Goal: Task Accomplishment & Management: Use online tool/utility

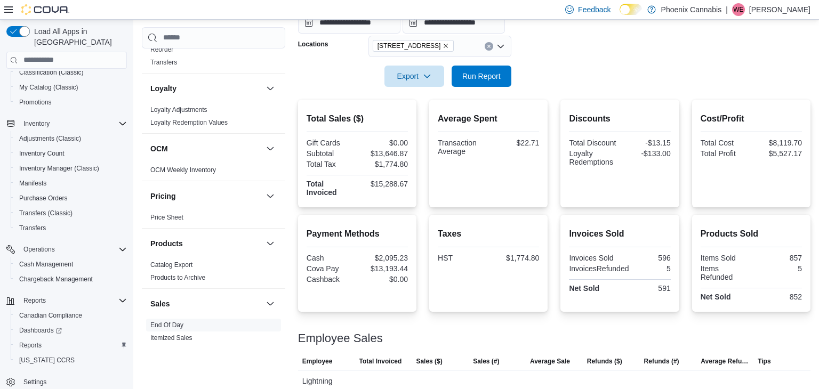
scroll to position [859, 0]
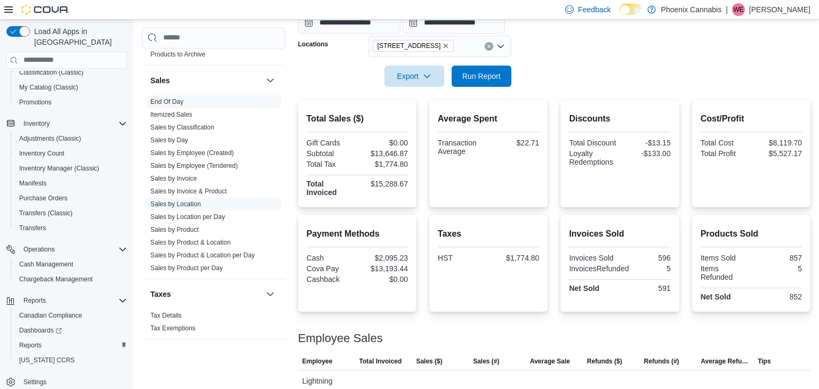
click at [187, 200] on link "Sales by Location" at bounding box center [175, 203] width 51 height 7
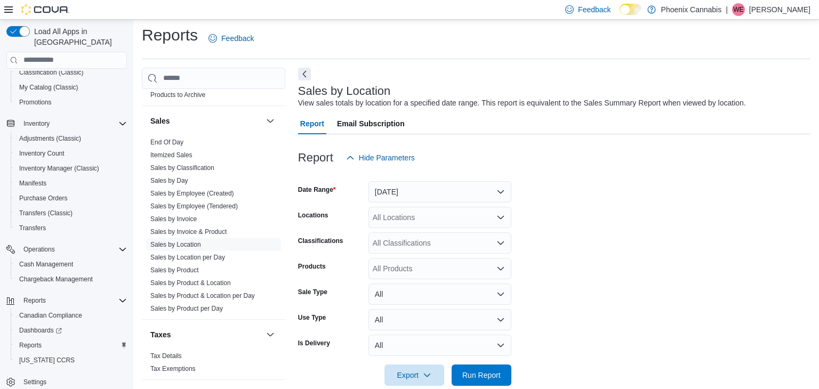
scroll to position [21, 0]
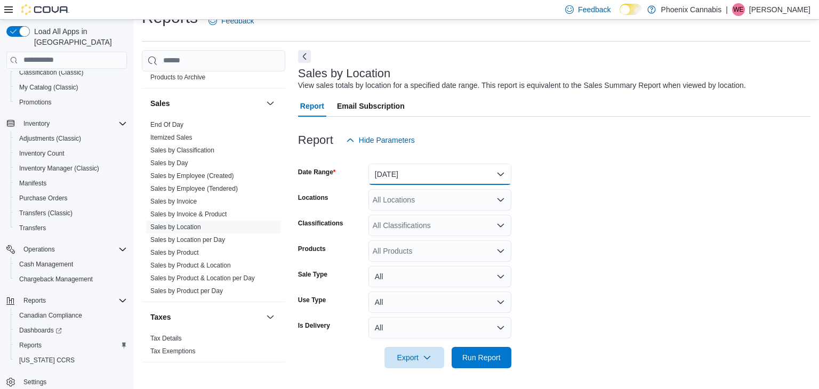
click at [420, 164] on button "[DATE]" at bounding box center [439, 174] width 143 height 21
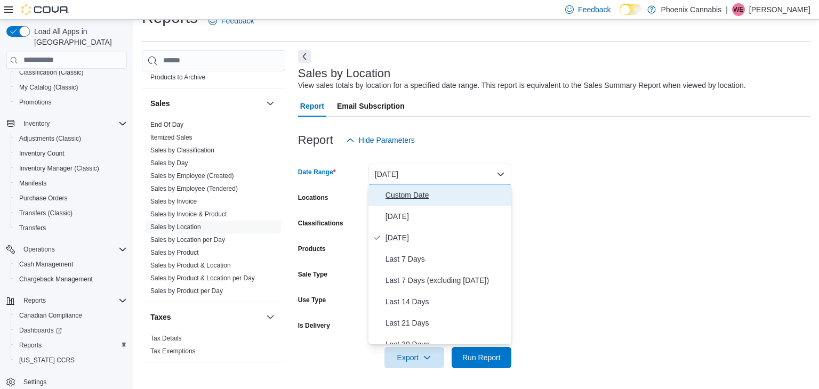
click at [414, 190] on span "Custom Date" at bounding box center [446, 195] width 122 height 13
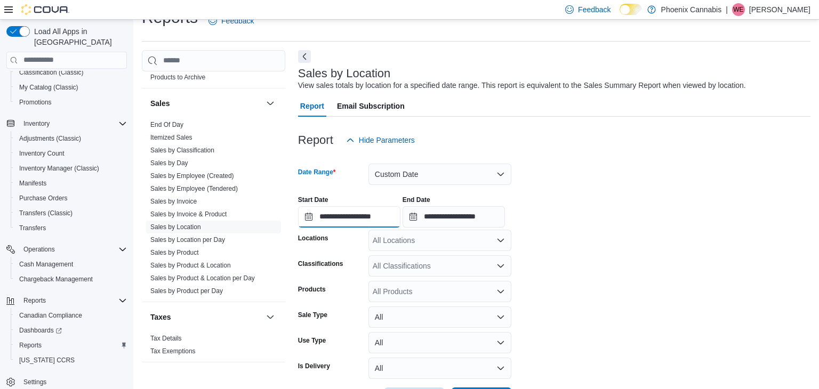
click at [370, 219] on input "**********" at bounding box center [349, 216] width 102 height 21
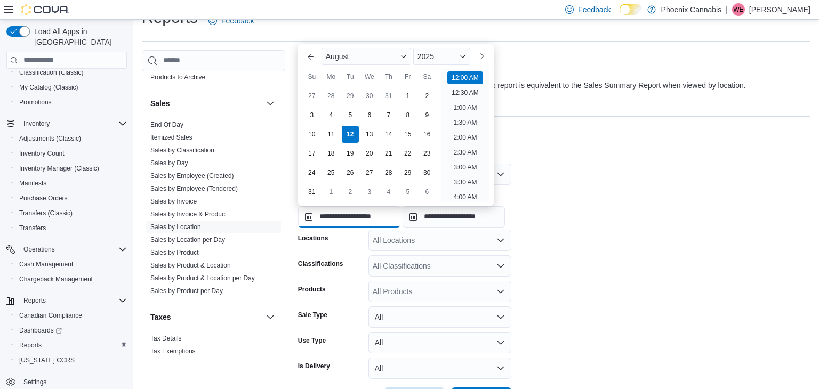
scroll to position [33, 0]
click at [336, 117] on div "4" at bounding box center [330, 115] width 19 height 19
type input "**********"
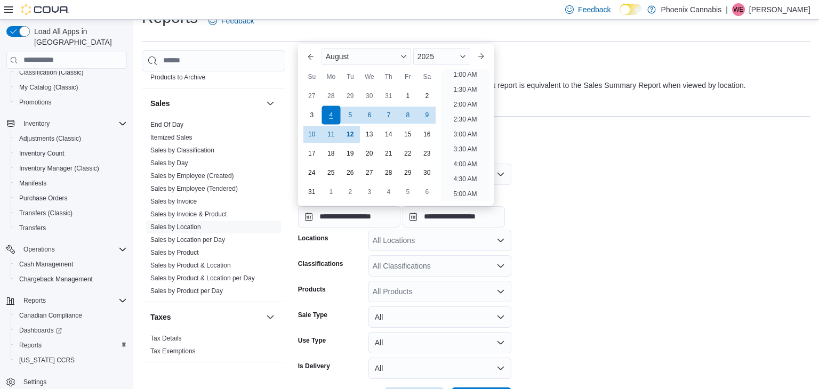
scroll to position [2, 0]
click at [463, 216] on input "**********" at bounding box center [453, 216] width 102 height 21
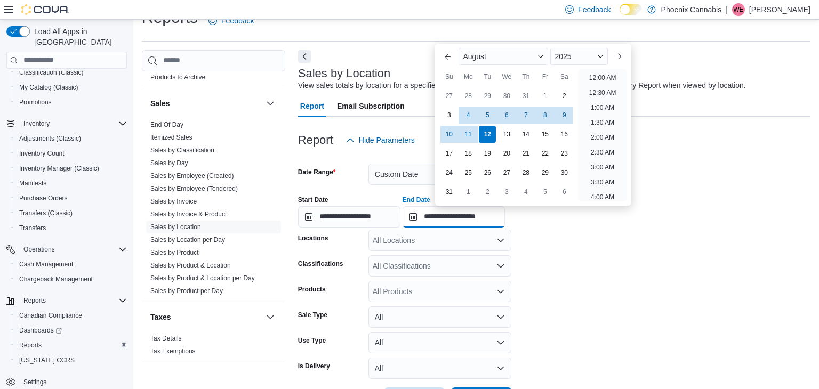
scroll to position [586, 0]
click at [450, 139] on div "10" at bounding box center [449, 134] width 19 height 19
type input "**********"
click at [410, 246] on div "All Locations" at bounding box center [439, 240] width 143 height 21
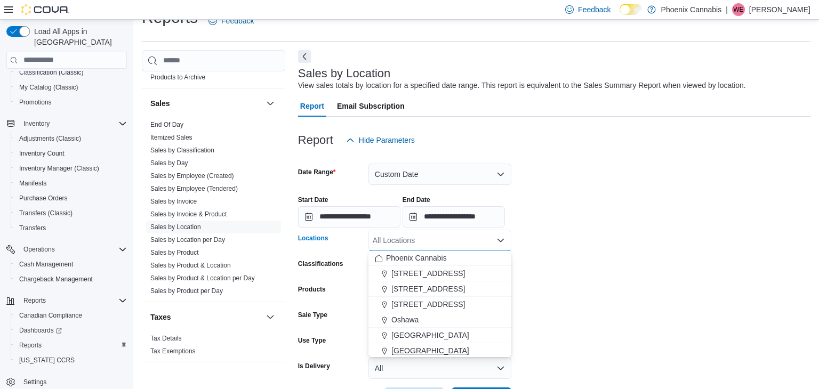
click at [407, 348] on span "[GEOGRAPHIC_DATA]" at bounding box center [430, 350] width 78 height 11
click at [599, 273] on form "**********" at bounding box center [554, 280] width 512 height 258
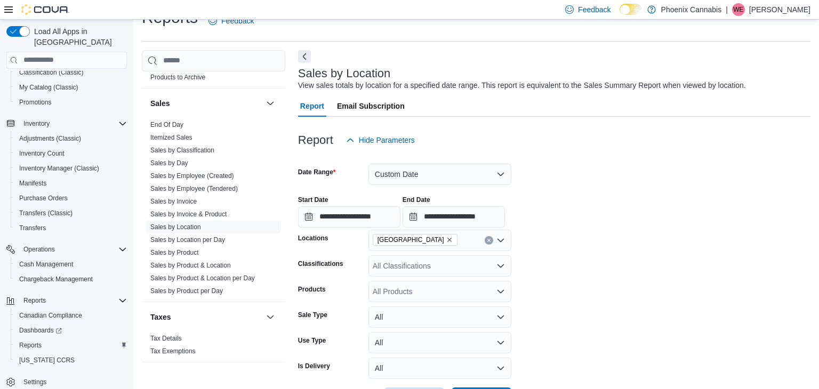
scroll to position [62, 0]
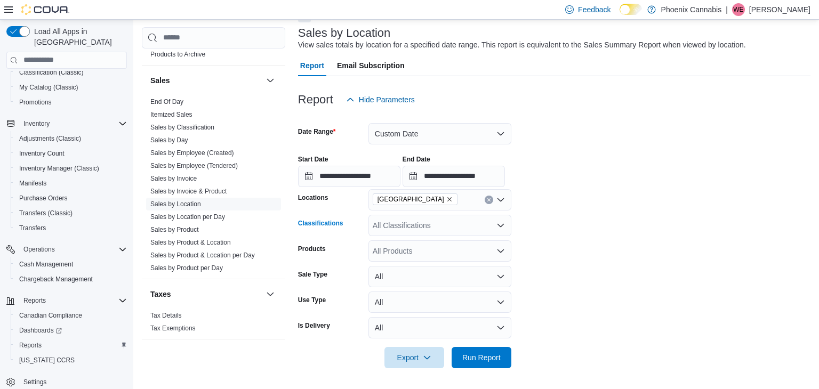
click at [407, 219] on div "All Classifications" at bounding box center [439, 225] width 143 height 21
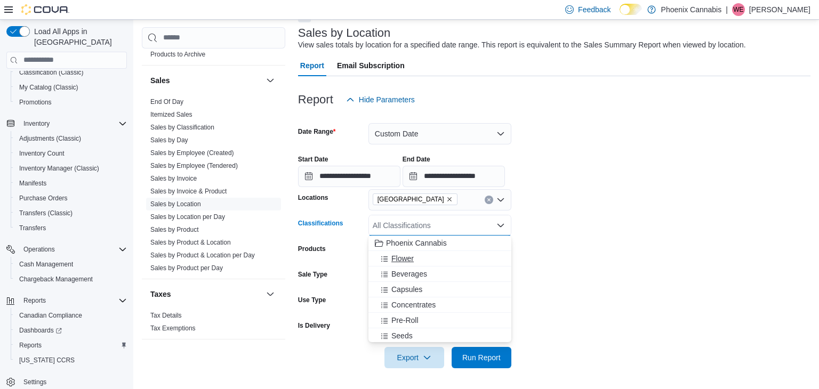
click at [439, 257] on div "Flower" at bounding box center [440, 258] width 130 height 11
click at [421, 258] on span "Beverages" at bounding box center [409, 258] width 36 height 11
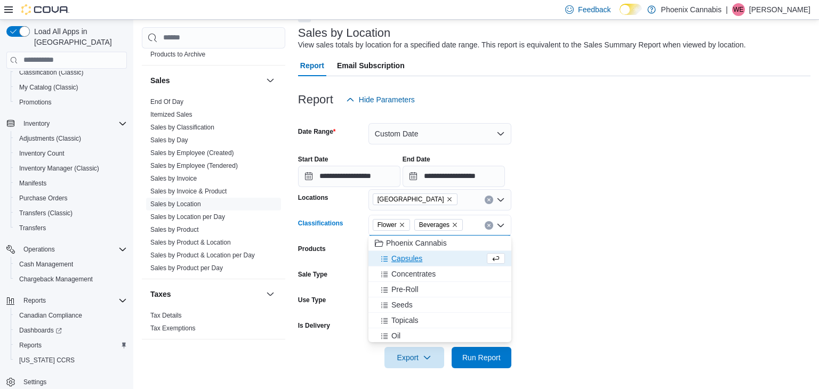
click at [421, 258] on span "Capsules" at bounding box center [406, 258] width 31 height 11
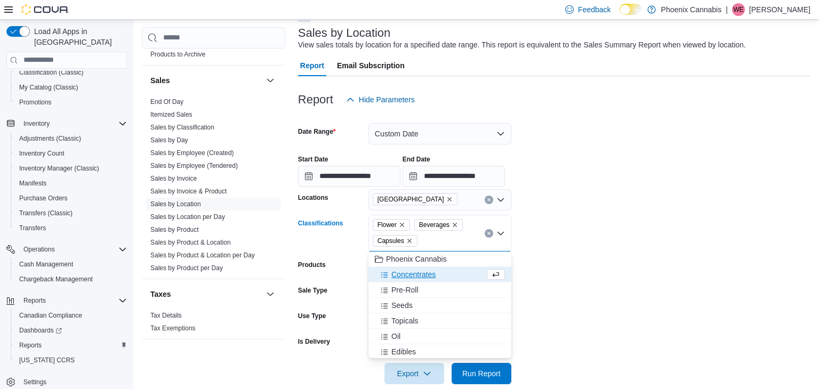
click at [416, 269] on span "Concentrates" at bounding box center [413, 274] width 44 height 11
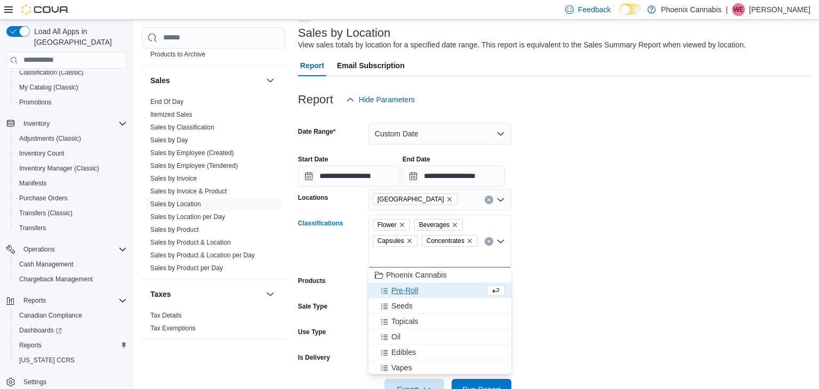
click at [415, 287] on span "Pre-Roll" at bounding box center [404, 290] width 27 height 11
click at [413, 294] on div "Seeds" at bounding box center [430, 290] width 110 height 11
click at [411, 297] on button "Topicals" at bounding box center [439, 290] width 143 height 15
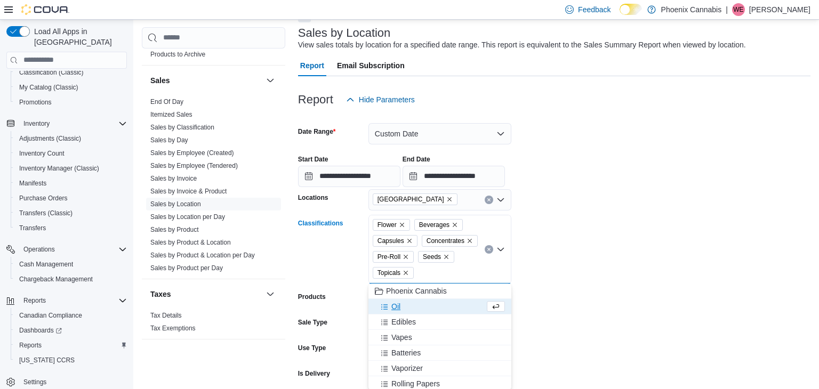
click at [409, 300] on button "Oil" at bounding box center [439, 306] width 143 height 15
click at [409, 308] on span "Edibles" at bounding box center [403, 306] width 25 height 11
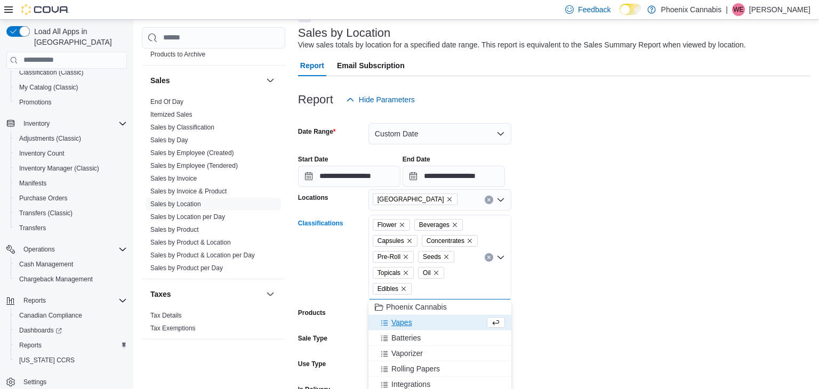
click at [407, 320] on span "Vapes" at bounding box center [401, 322] width 21 height 11
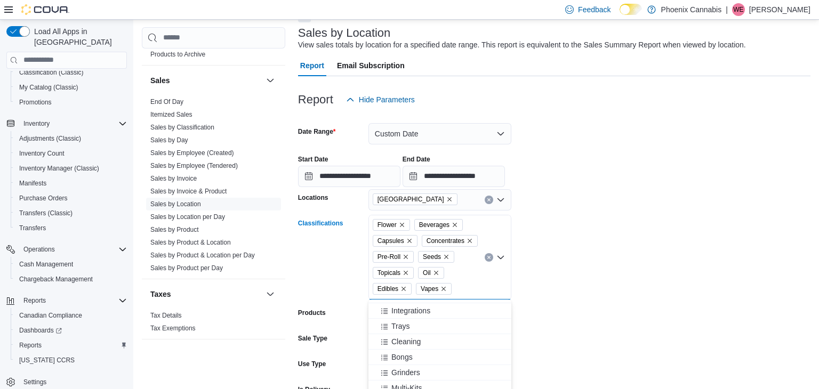
scroll to position [66, 0]
click at [619, 324] on form "**********" at bounding box center [554, 271] width 512 height 322
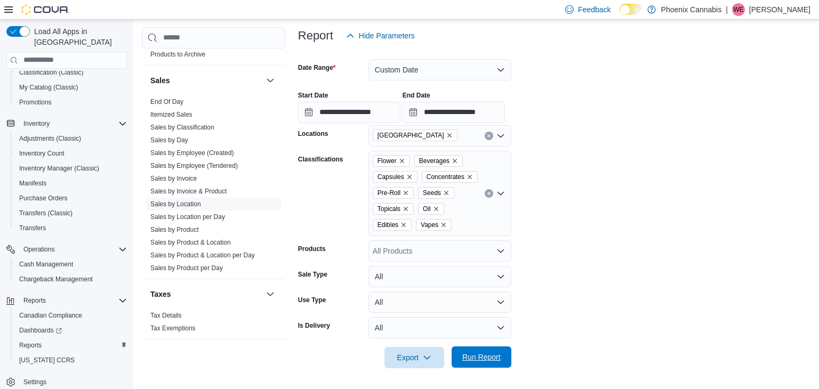
click at [478, 353] on span "Run Report" at bounding box center [481, 357] width 38 height 11
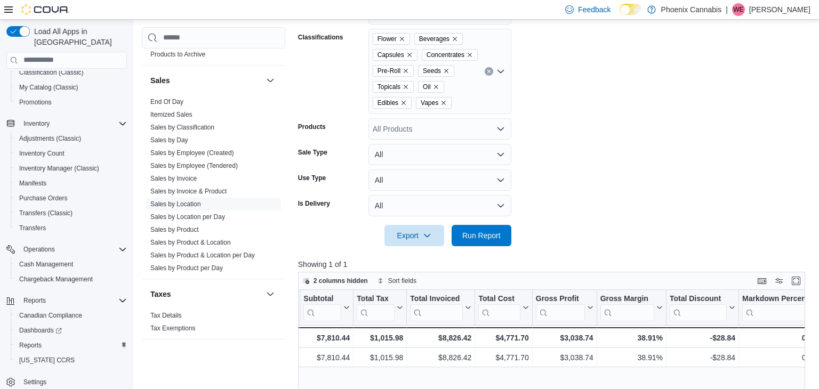
scroll to position [450, 0]
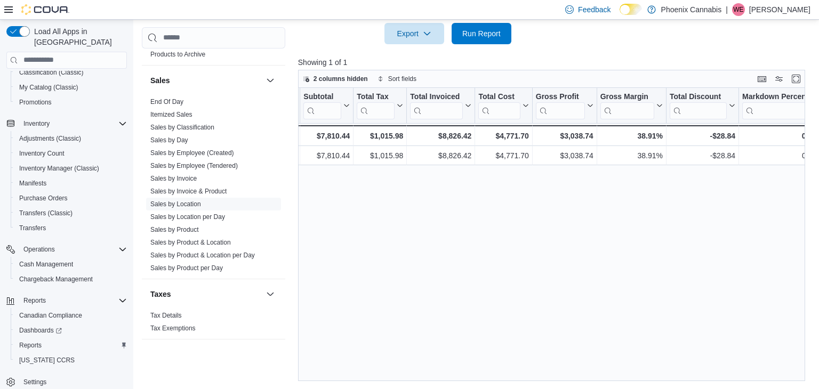
click at [181, 98] on link "End Of Day" at bounding box center [166, 101] width 33 height 7
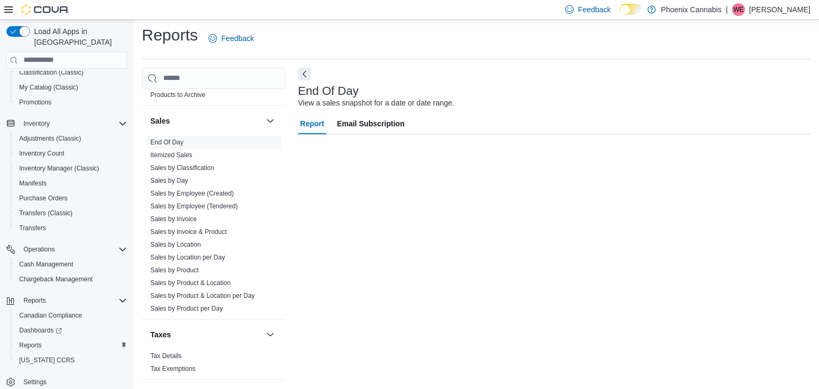
scroll to position [4, 0]
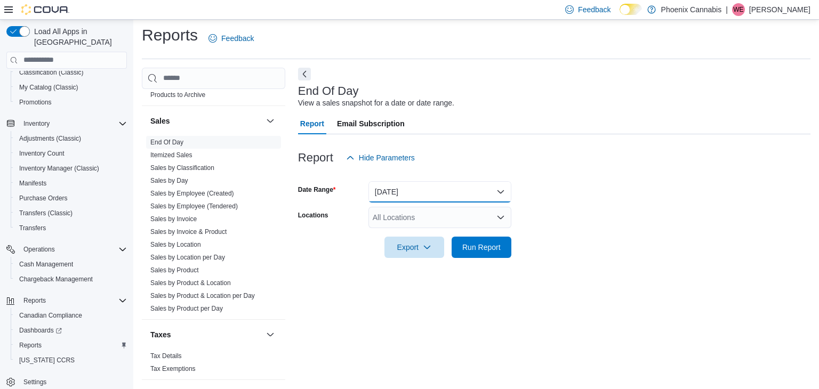
click at [433, 200] on button "[DATE]" at bounding box center [439, 191] width 143 height 21
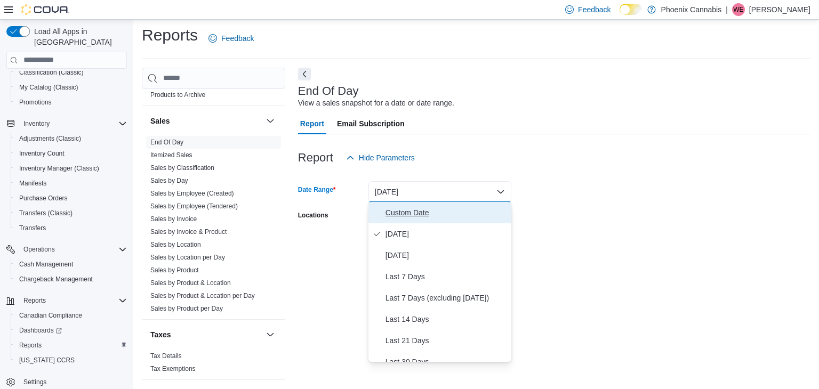
click at [422, 207] on span "Custom Date" at bounding box center [446, 212] width 122 height 13
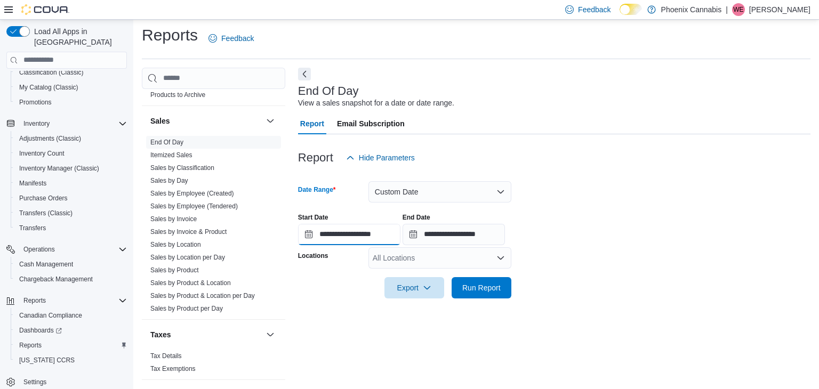
click at [370, 238] on input "**********" at bounding box center [349, 234] width 102 height 21
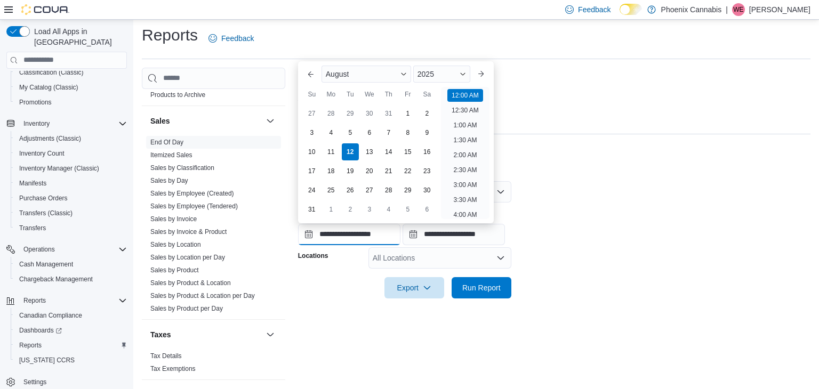
scroll to position [33, 0]
click at [313, 151] on div "10" at bounding box center [311, 152] width 19 height 19
type input "**********"
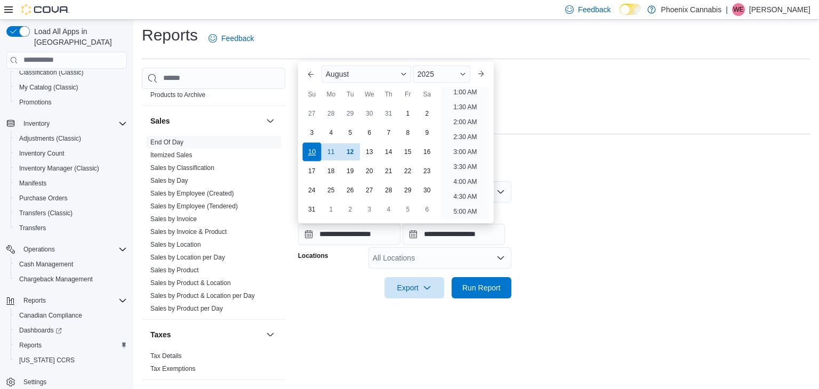
scroll to position [2, 0]
click at [467, 235] on input "**********" at bounding box center [453, 234] width 102 height 21
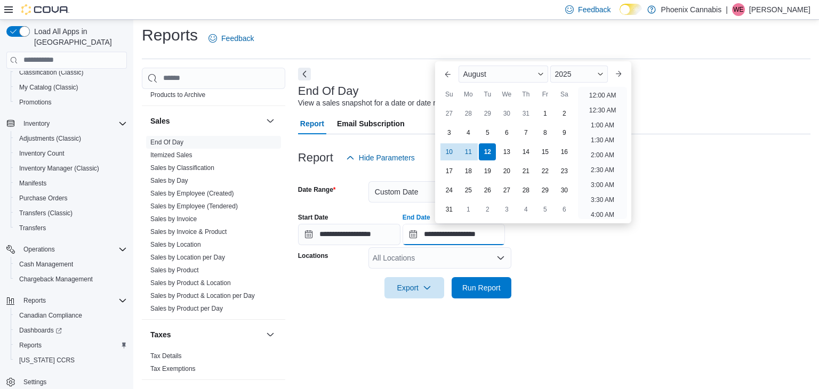
scroll to position [586, 0]
click at [473, 151] on div "11" at bounding box center [468, 152] width 19 height 19
type input "**********"
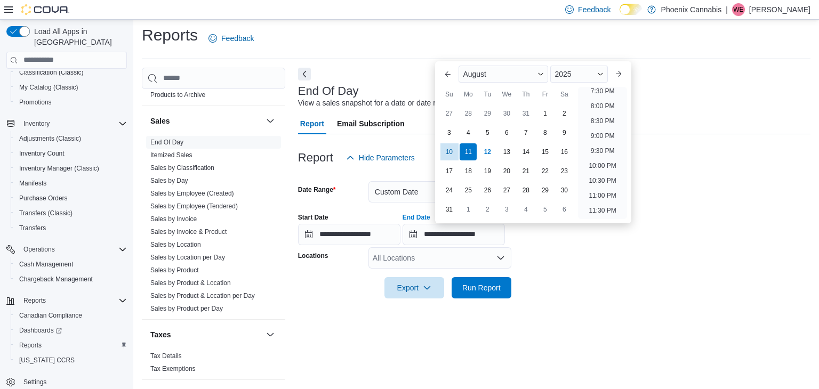
click at [412, 253] on div "All Locations" at bounding box center [439, 257] width 143 height 21
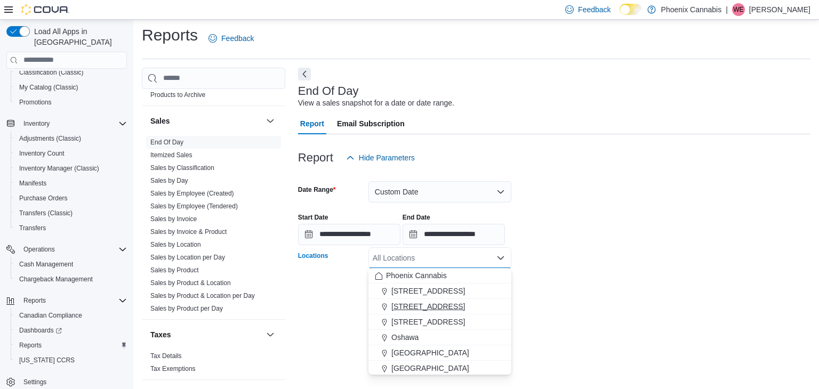
click at [402, 300] on button "[STREET_ADDRESS]" at bounding box center [439, 306] width 143 height 15
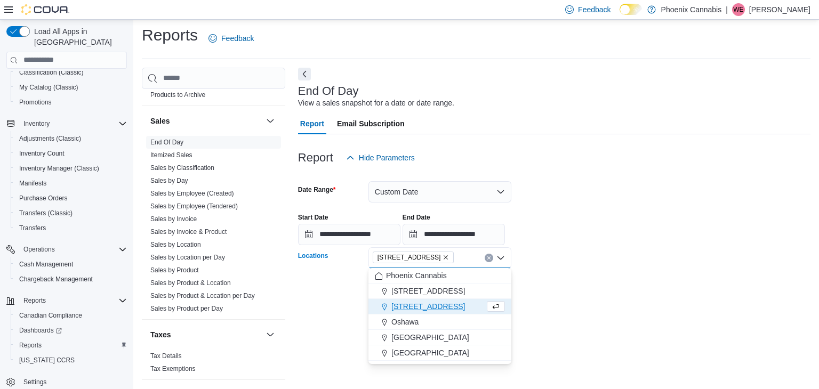
drag, startPoint x: 376, startPoint y: 301, endPoint x: 342, endPoint y: 301, distance: 34.1
click at [342, 301] on body "Feedback Dark Mode Phoenix Cannabis | We [PERSON_NAME] Load All Apps in New Hub…" at bounding box center [409, 192] width 819 height 393
click at [342, 301] on div at bounding box center [554, 304] width 512 height 13
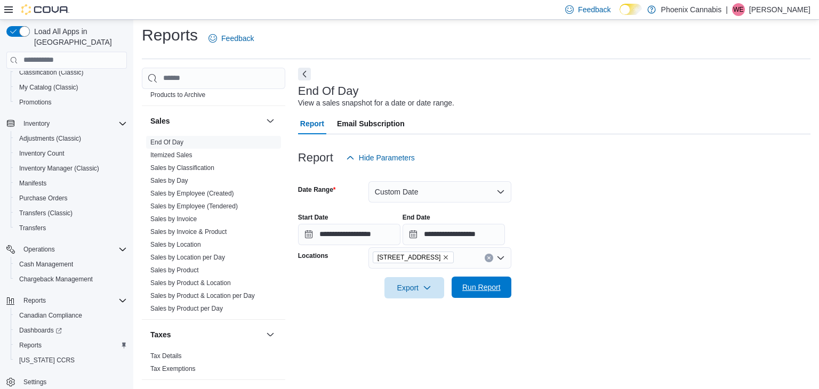
click at [458, 296] on span "Run Report" at bounding box center [481, 287] width 47 height 21
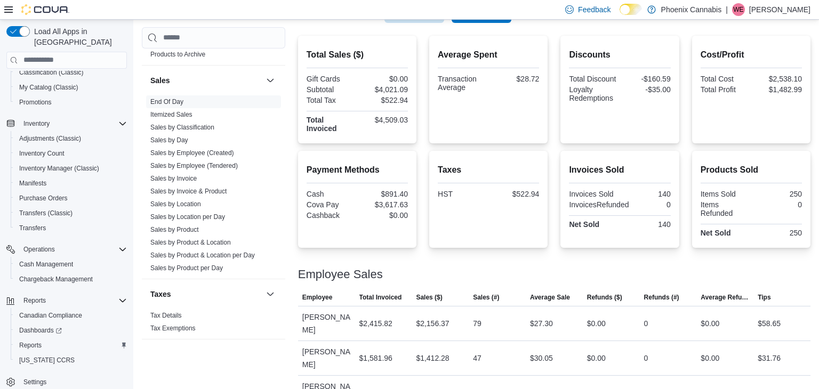
scroll to position [270, 0]
